Goal: Contribute content

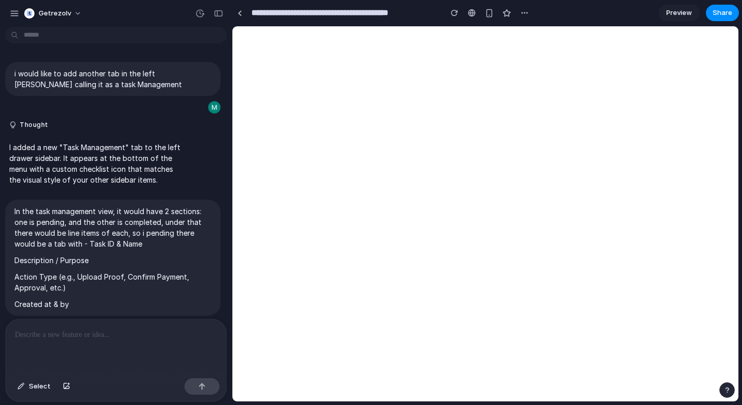
scroll to position [2074, 0]
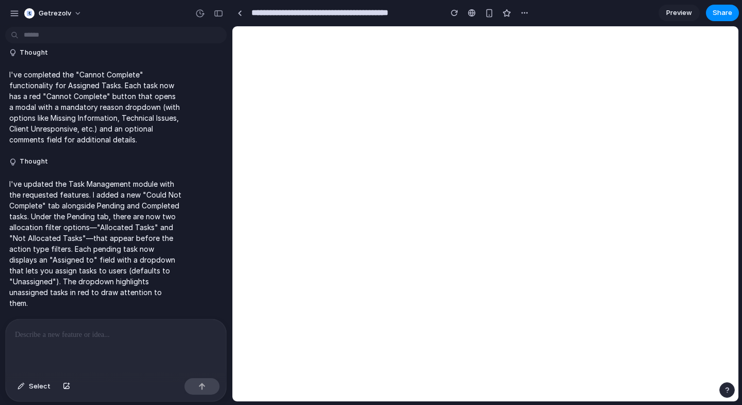
click at [60, 332] on p at bounding box center [116, 334] width 202 height 12
click at [80, 351] on div at bounding box center [116, 346] width 221 height 55
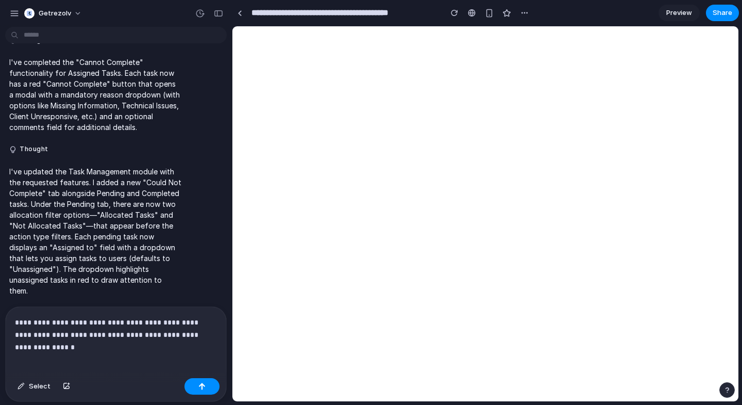
scroll to position [2099, 0]
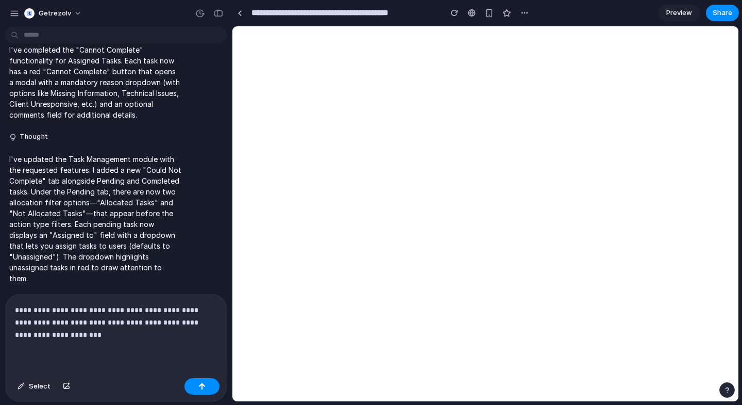
click at [157, 310] on p "**********" at bounding box center [116, 322] width 202 height 37
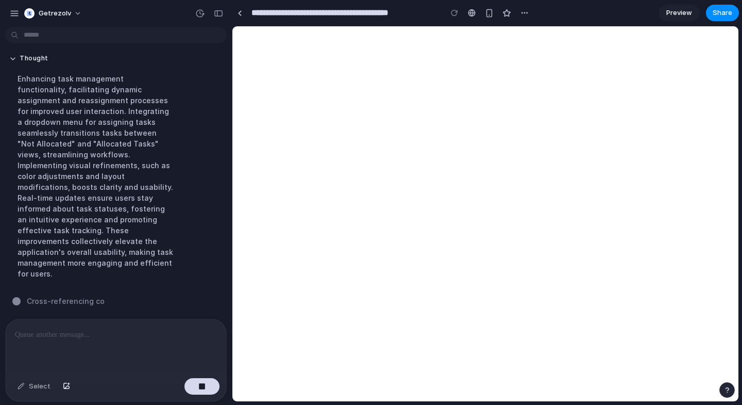
scroll to position [2533, 0]
click at [113, 278] on div "Enhancing task management functionality, facilitating dynamic assignment and re…" at bounding box center [95, 176] width 172 height 218
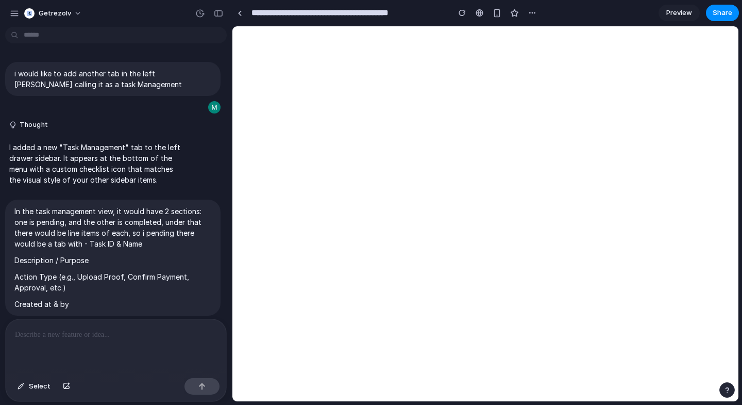
scroll to position [2310, 0]
